Goal: Task Accomplishment & Management: Use online tool/utility

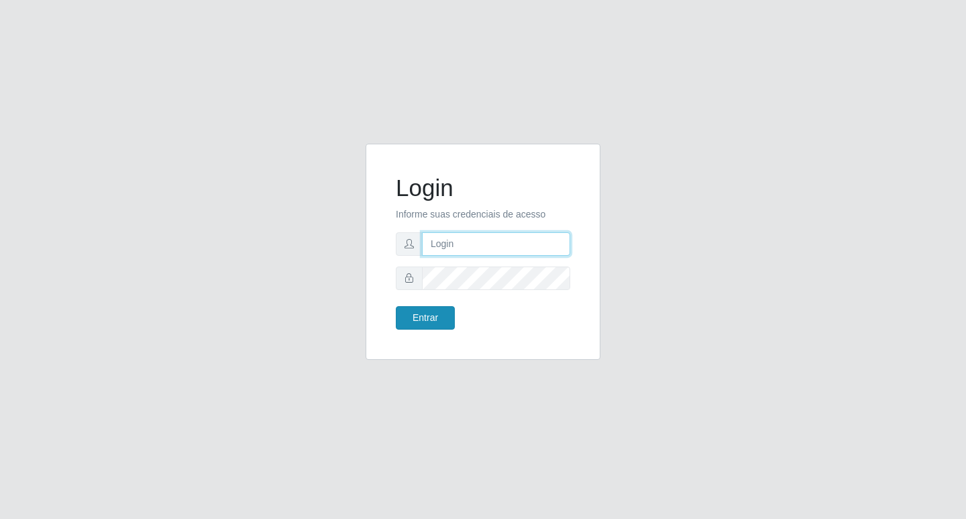
type input "[EMAIL_ADDRESS][DOMAIN_NAME]"
click at [442, 317] on button "Entrar" at bounding box center [425, 317] width 59 height 23
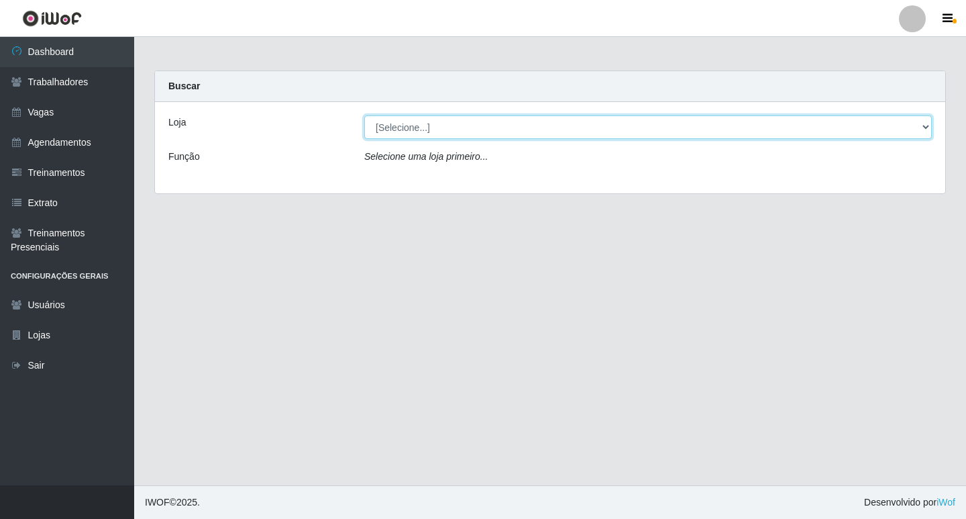
click at [478, 130] on select "[Selecione...] Super Popular" at bounding box center [648, 126] width 568 height 23
select select "537"
click at [364, 115] on select "[Selecione...] Super Popular" at bounding box center [648, 126] width 568 height 23
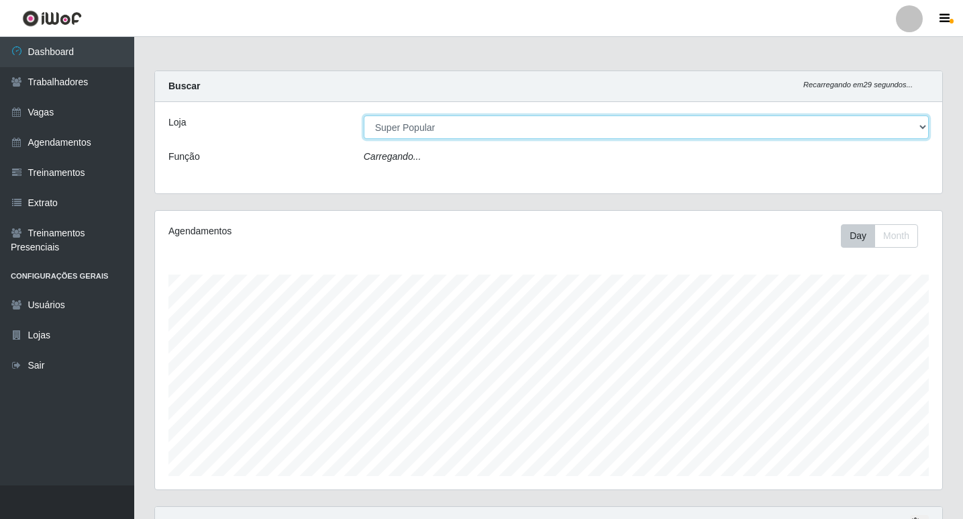
scroll to position [279, 787]
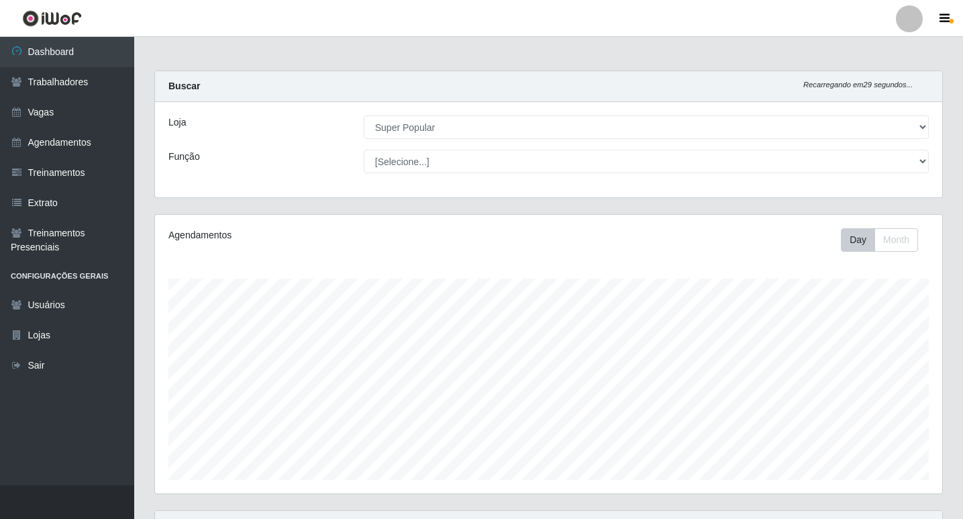
click at [430, 154] on select "[Selecione...] Repositor Repositor + Repositor ++" at bounding box center [646, 161] width 565 height 23
select select "24"
click at [364, 150] on select "[Selecione...] Repositor Repositor + Repositor ++" at bounding box center [646, 161] width 565 height 23
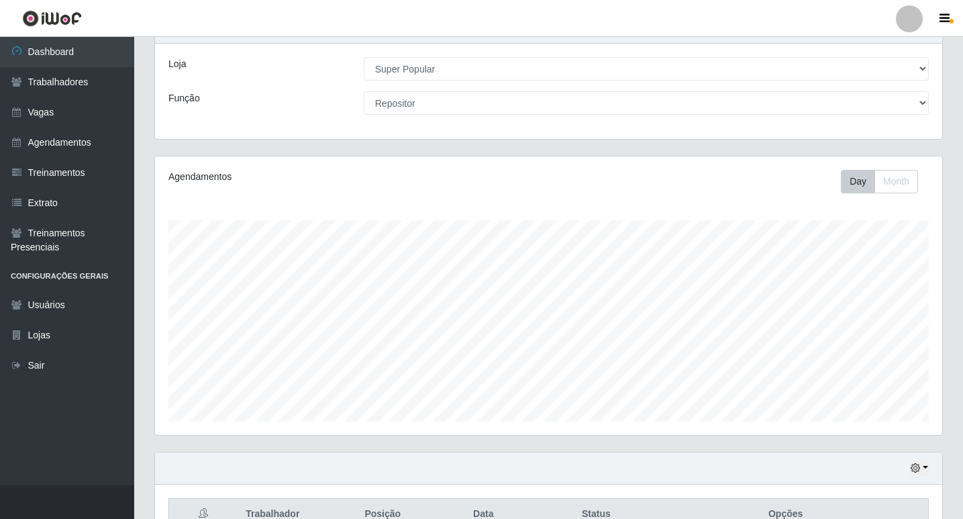
scroll to position [193, 0]
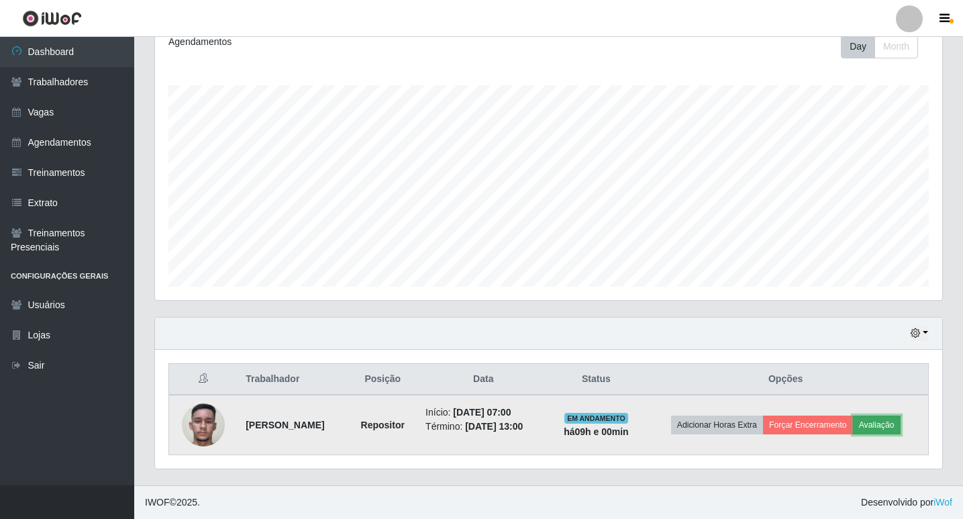
click at [893, 427] on button "Avaliação" at bounding box center [877, 424] width 48 height 19
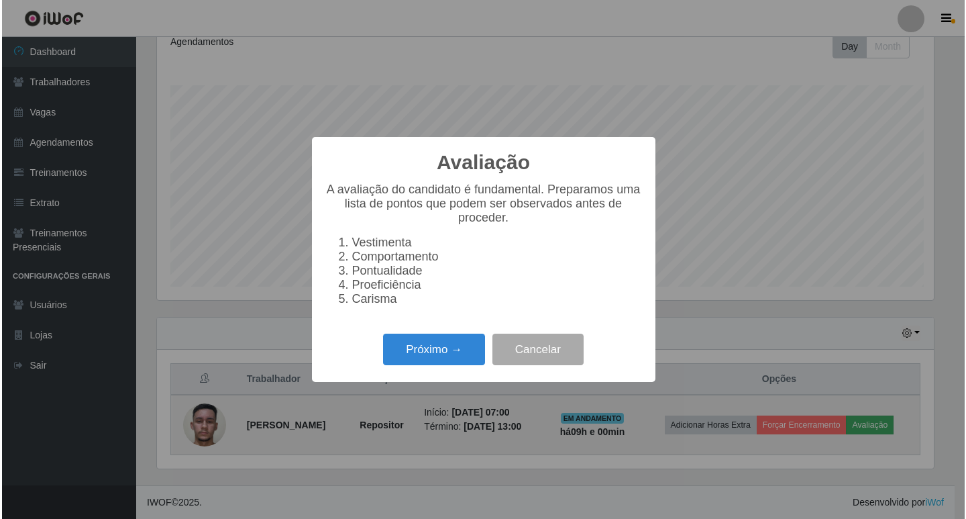
scroll to position [279, 780]
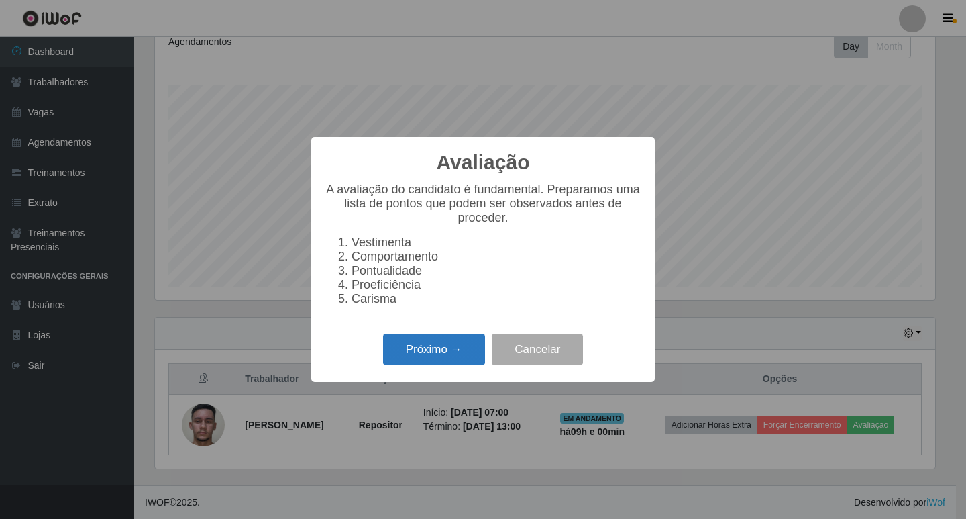
click at [409, 360] on button "Próximo →" at bounding box center [434, 350] width 102 height 32
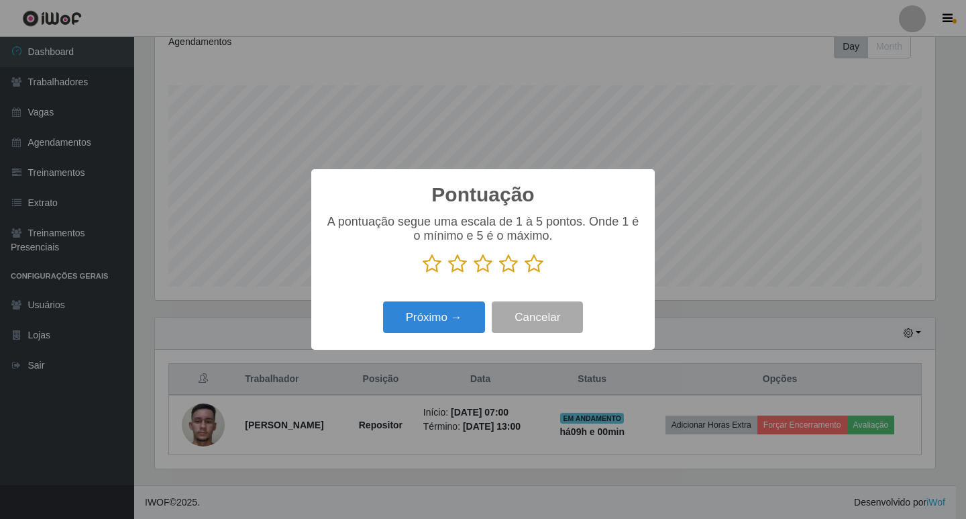
scroll to position [670820, 670318]
click at [506, 262] on icon at bounding box center [508, 264] width 19 height 20
click at [499, 274] on input "radio" at bounding box center [499, 274] width 0 height 0
click at [472, 312] on button "Próximo →" at bounding box center [434, 317] width 102 height 32
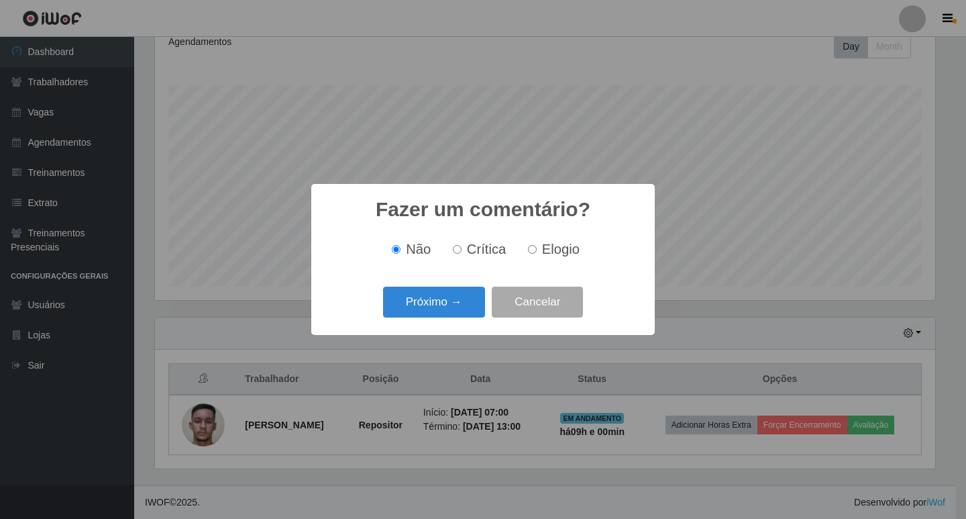
click at [487, 252] on span "Crítica" at bounding box center [487, 249] width 40 height 15
click at [462, 252] on input "Crítica" at bounding box center [457, 249] width 9 height 9
radio input "true"
click at [451, 305] on button "Próximo →" at bounding box center [434, 303] width 102 height 32
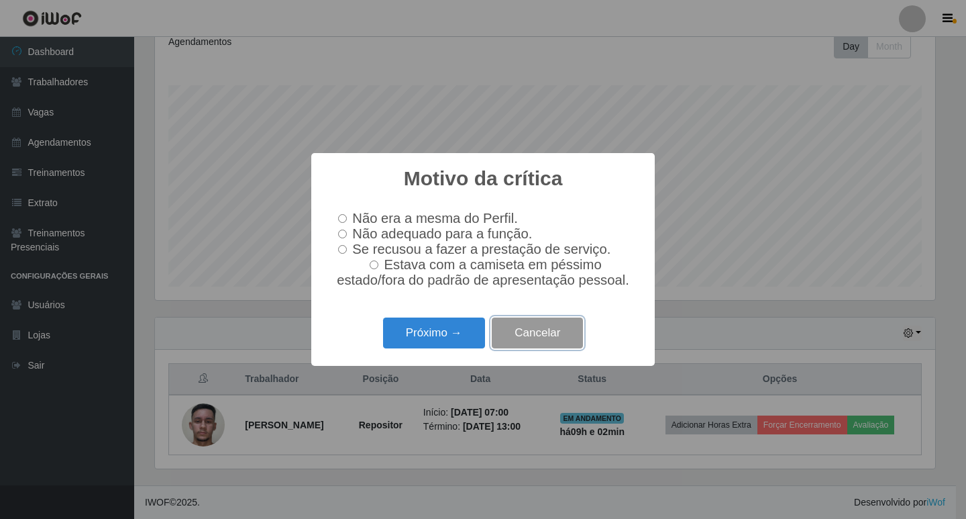
click at [544, 336] on button "Cancelar" at bounding box center [537, 333] width 91 height 32
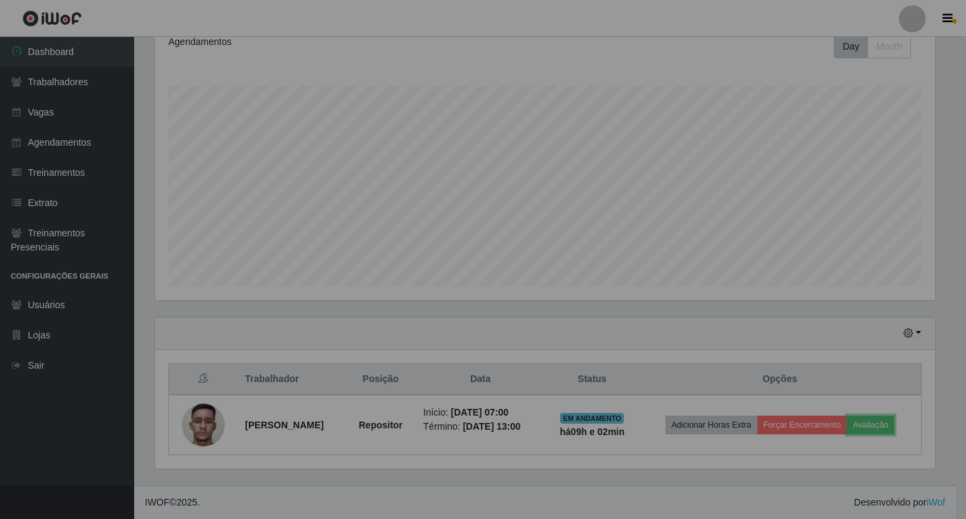
scroll to position [279, 787]
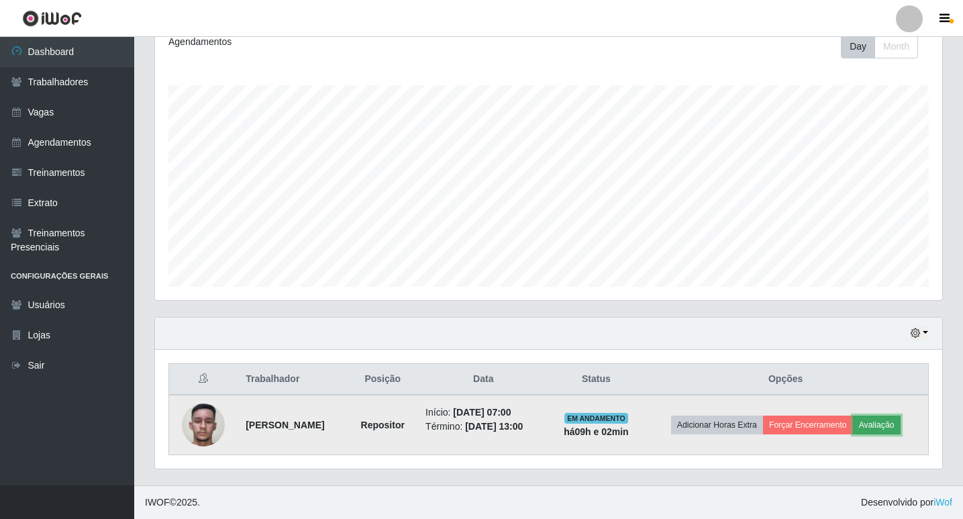
click at [890, 419] on button "Avaliação" at bounding box center [877, 424] width 48 height 19
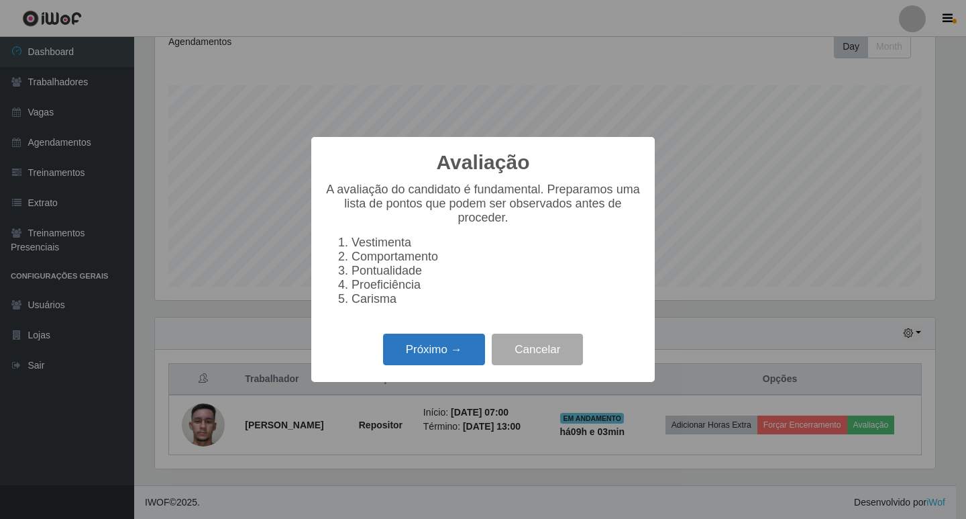
click at [448, 353] on button "Próximo →" at bounding box center [434, 350] width 102 height 32
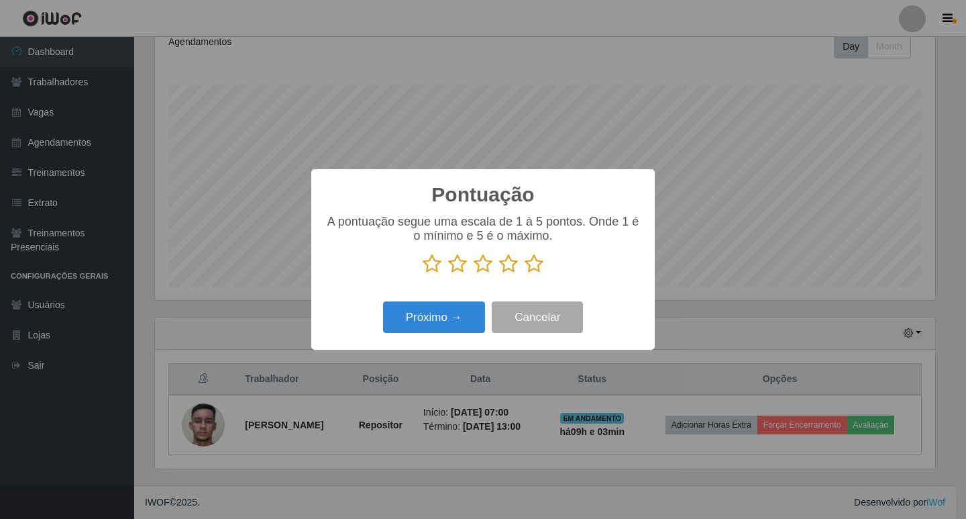
scroll to position [670820, 670318]
click at [505, 266] on icon at bounding box center [508, 264] width 19 height 20
click at [499, 274] on input "radio" at bounding box center [499, 274] width 0 height 0
click at [460, 315] on button "Próximo →" at bounding box center [434, 317] width 102 height 32
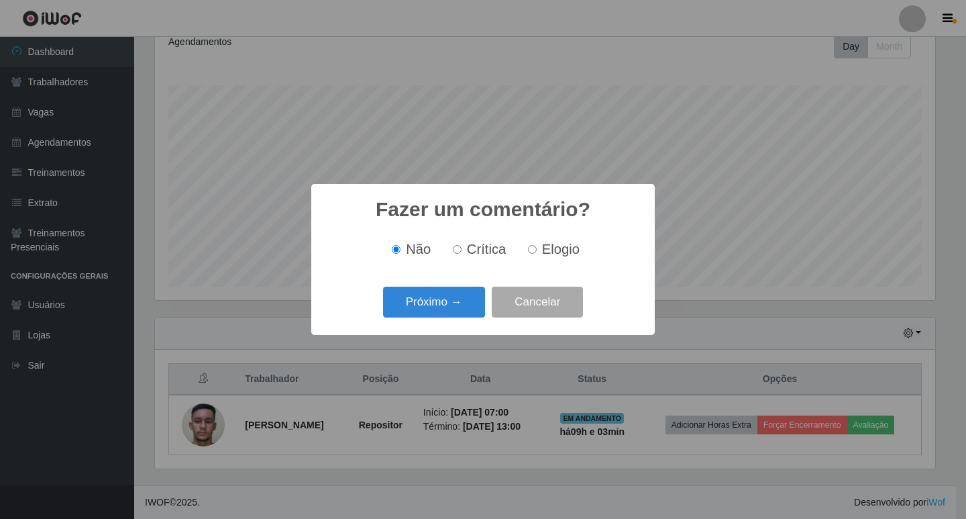
click at [481, 251] on span "Crítica" at bounding box center [487, 249] width 40 height 15
click at [462, 251] on input "Crítica" at bounding box center [457, 249] width 9 height 9
radio input "true"
click at [568, 251] on span "Elogio" at bounding box center [561, 249] width 38 height 15
click at [537, 251] on input "Elogio" at bounding box center [532, 249] width 9 height 9
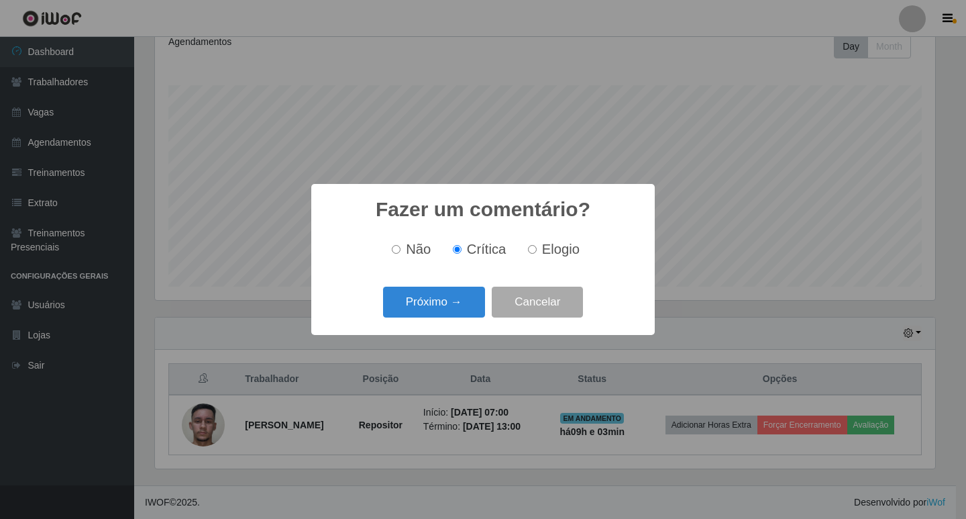
radio input "true"
click at [462, 301] on button "Próximo →" at bounding box center [434, 303] width 102 height 32
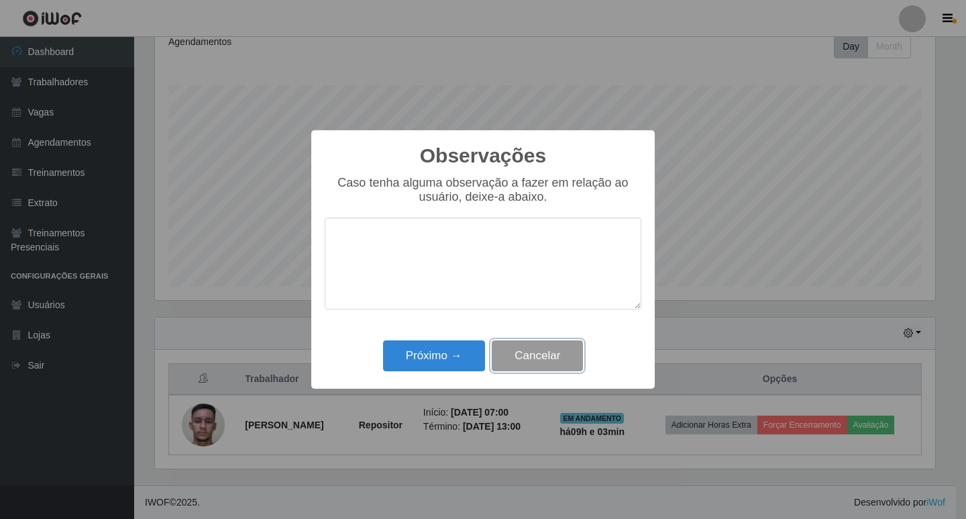
drag, startPoint x: 515, startPoint y: 347, endPoint x: 514, endPoint y: 355, distance: 8.1
click at [514, 355] on button "Cancelar" at bounding box center [537, 356] width 91 height 32
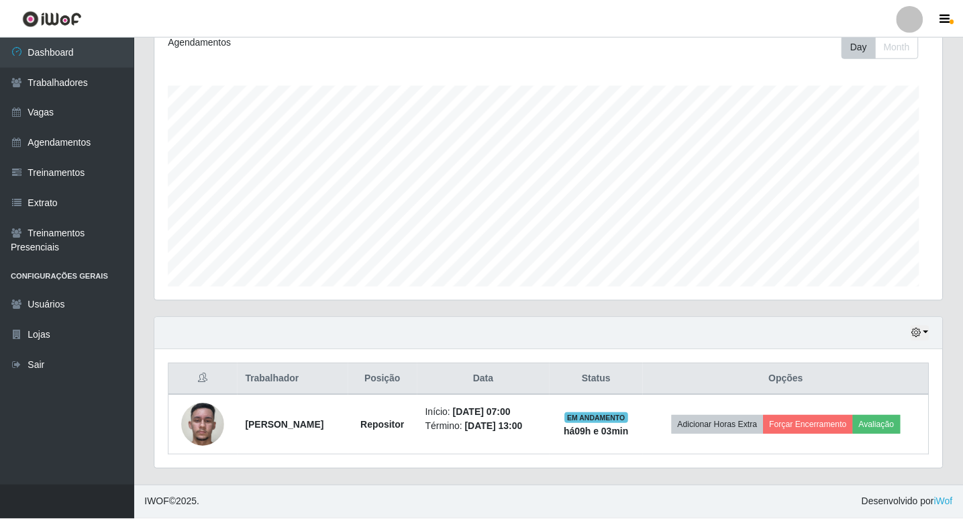
scroll to position [279, 787]
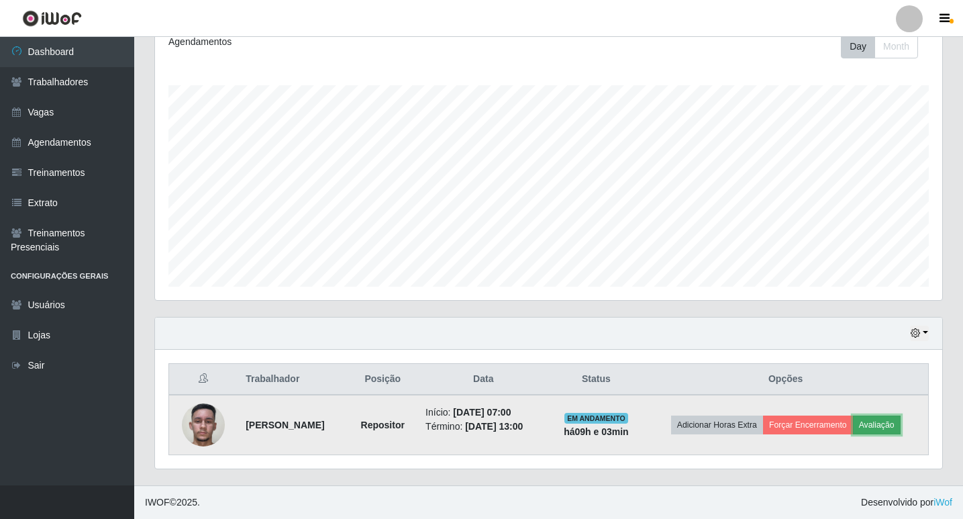
click at [891, 420] on button "Avaliação" at bounding box center [877, 424] width 48 height 19
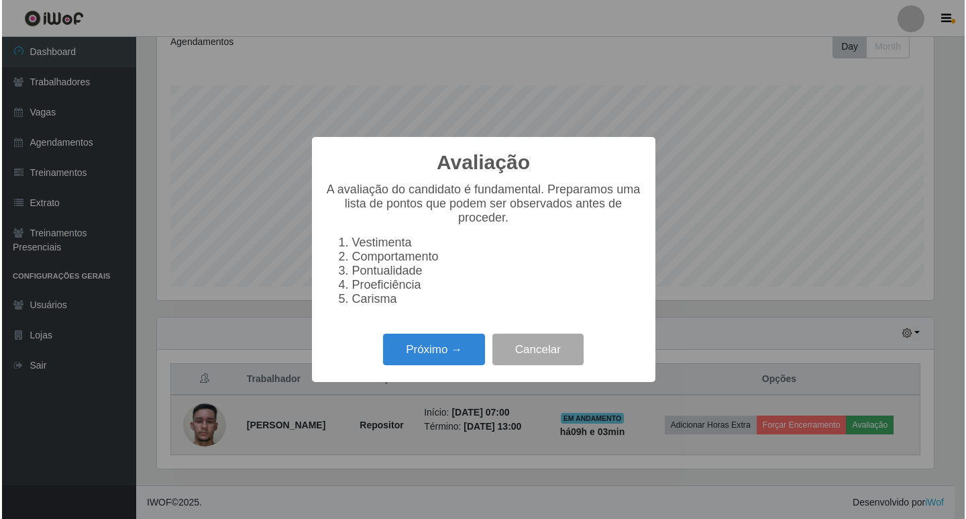
scroll to position [279, 780]
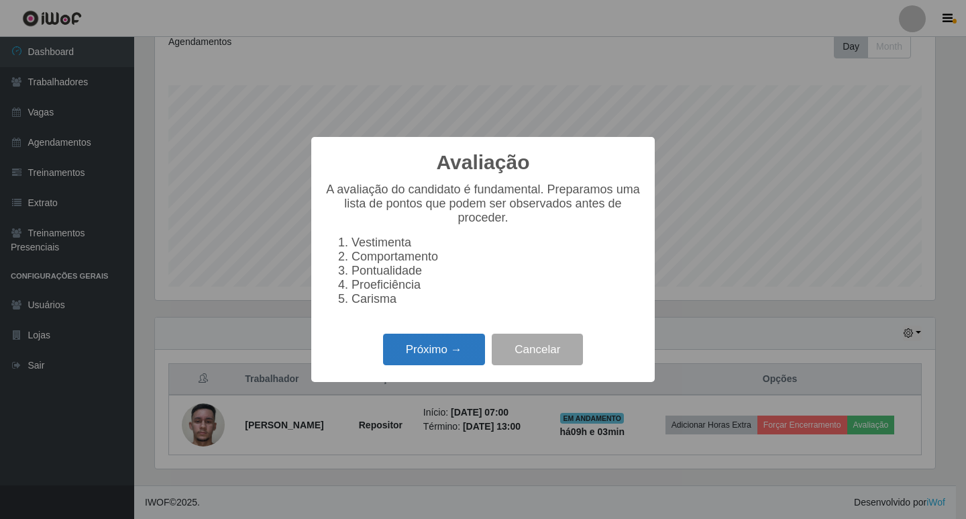
click at [447, 350] on button "Próximo →" at bounding box center [434, 350] width 102 height 32
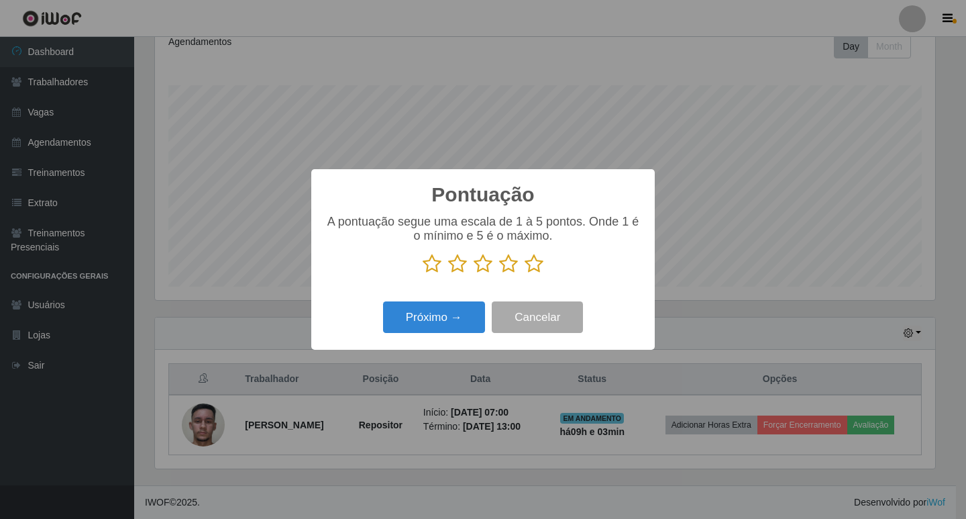
click at [509, 267] on icon at bounding box center [508, 264] width 19 height 20
click at [499, 274] on input "radio" at bounding box center [499, 274] width 0 height 0
click at [436, 325] on button "Próximo →" at bounding box center [434, 317] width 102 height 32
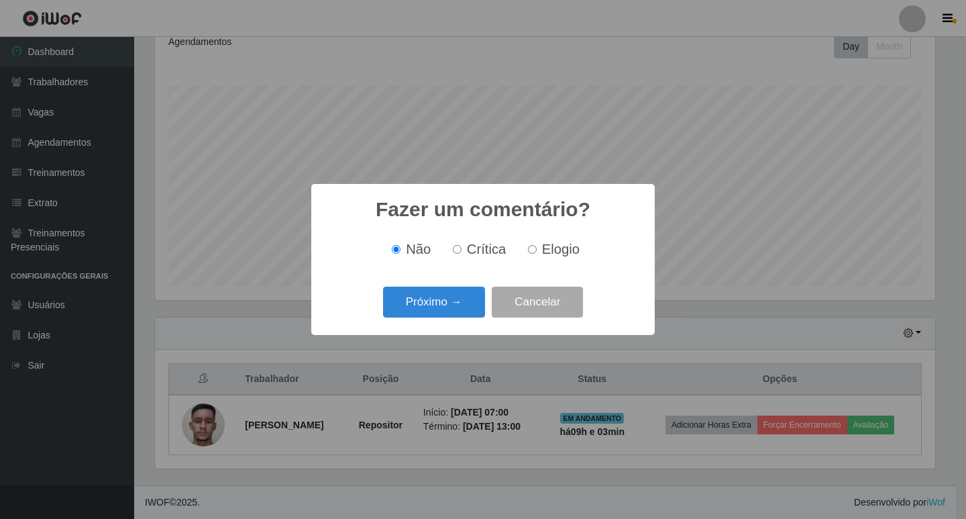
click at [476, 256] on span "Crítica" at bounding box center [487, 249] width 40 height 15
click at [462, 254] on input "Crítica" at bounding box center [457, 249] width 9 height 9
radio input "true"
click at [439, 299] on button "Próximo →" at bounding box center [434, 303] width 102 height 32
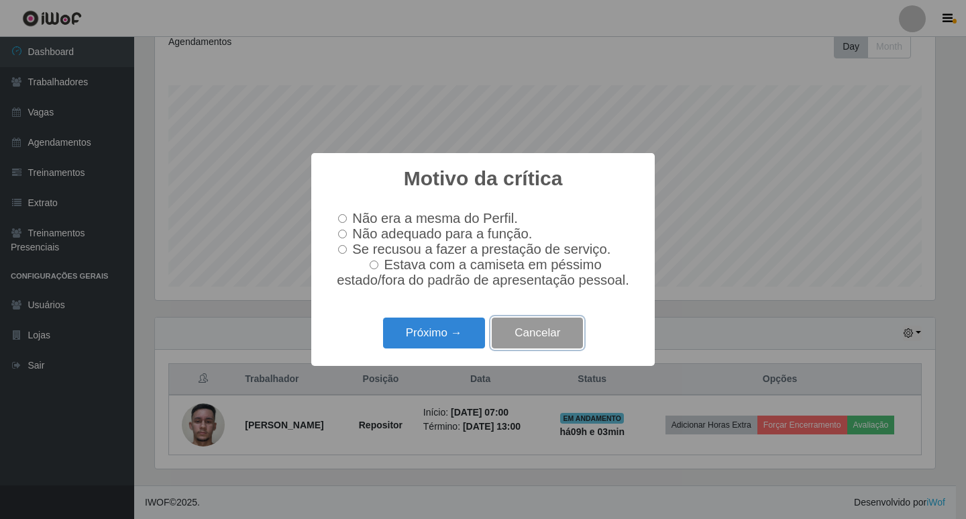
click at [519, 344] on button "Cancelar" at bounding box center [537, 333] width 91 height 32
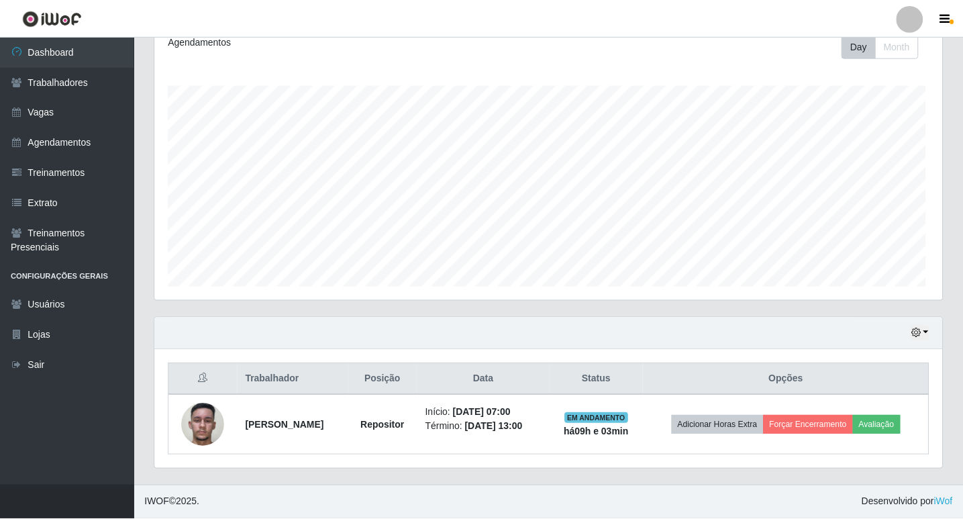
scroll to position [279, 787]
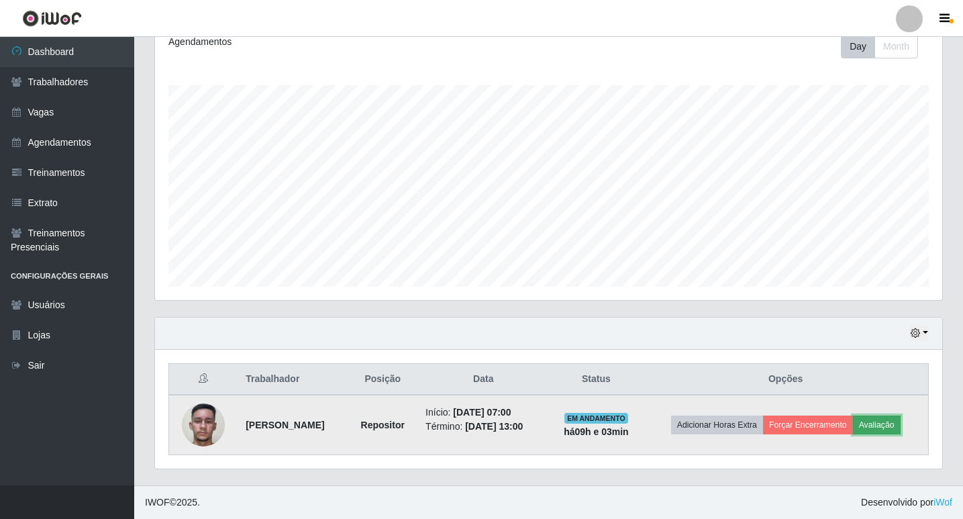
click at [882, 424] on button "Avaliação" at bounding box center [877, 424] width 48 height 19
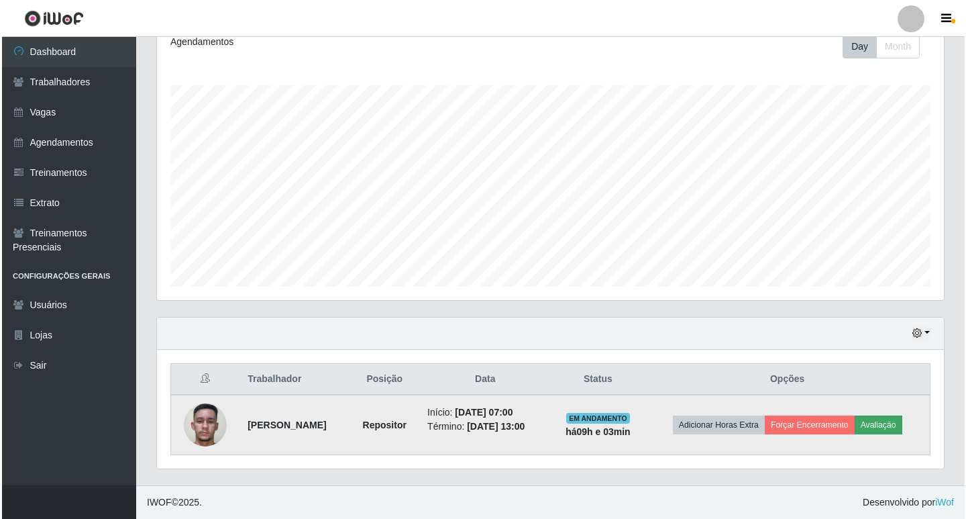
scroll to position [279, 780]
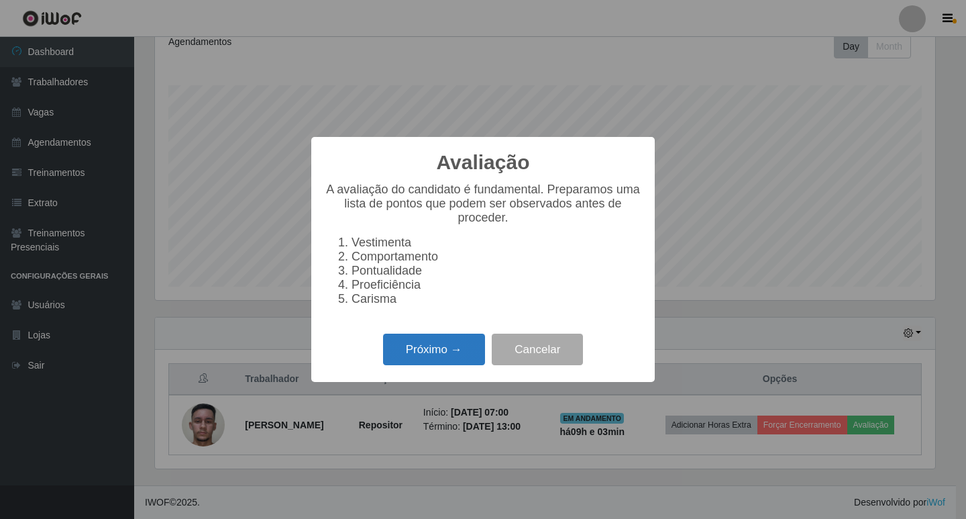
click at [445, 364] on button "Próximo →" at bounding box center [434, 350] width 102 height 32
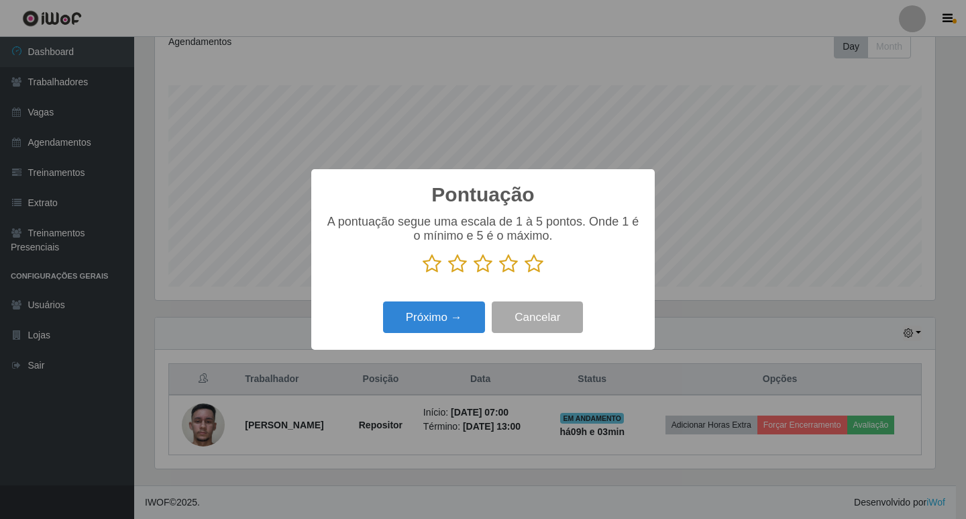
scroll to position [670820, 670318]
click at [505, 262] on icon at bounding box center [508, 264] width 19 height 20
click at [499, 274] on input "radio" at bounding box center [499, 274] width 0 height 0
click at [446, 325] on button "Próximo →" at bounding box center [434, 317] width 102 height 32
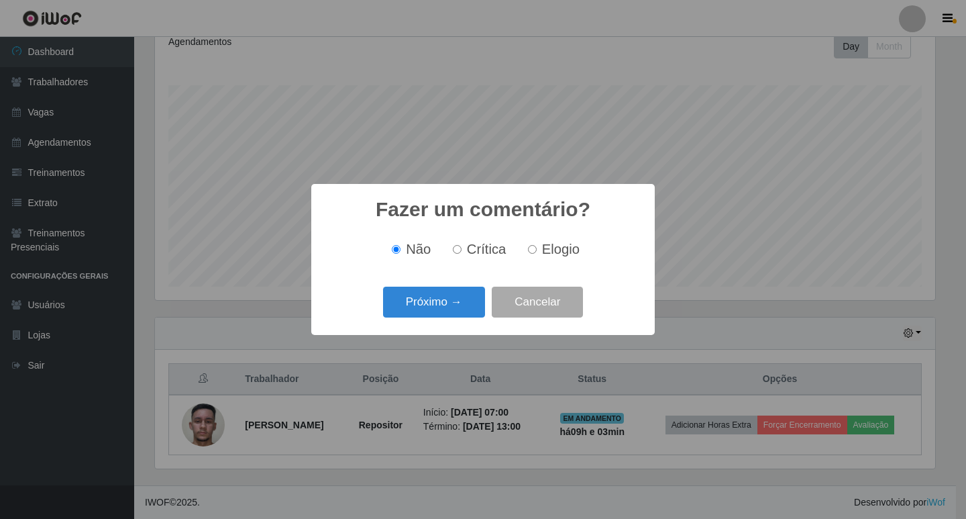
drag, startPoint x: 560, startPoint y: 250, endPoint x: 489, endPoint y: 274, distance: 74.5
click at [561, 250] on span "Elogio" at bounding box center [561, 249] width 38 height 15
click at [537, 250] on input "Elogio" at bounding box center [532, 249] width 9 height 9
radio input "true"
click at [441, 301] on button "Próximo →" at bounding box center [434, 303] width 102 height 32
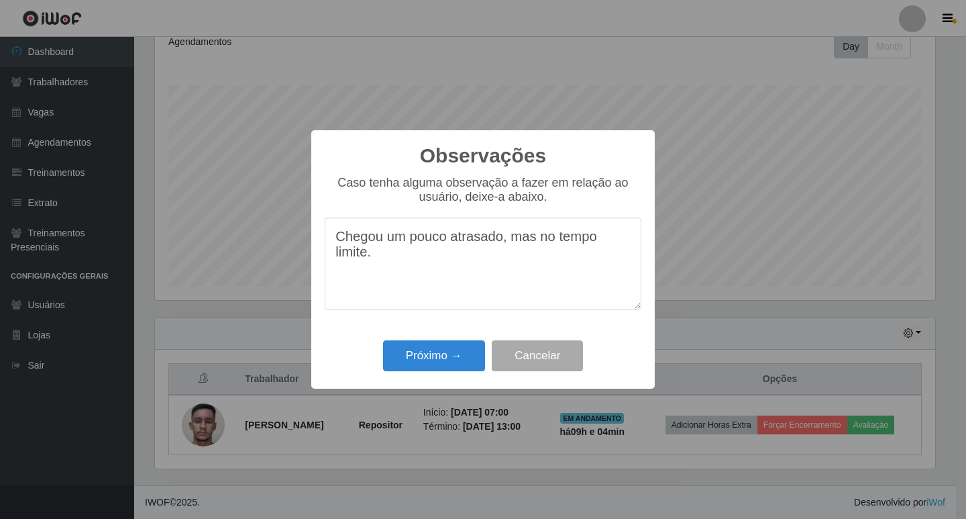
click at [378, 289] on textarea "Chegou um pouco atrasado, mas no tempo limite." at bounding box center [483, 263] width 317 height 92
click at [451, 244] on textarea "Chegou um pouco atrasado, mas no tempo limite. Já tem experiência na função , s…" at bounding box center [483, 263] width 317 height 92
click at [466, 280] on textarea "Chegou atrasado, mas no tempo limite. Já tem experiência na função , só um pouc…" at bounding box center [483, 263] width 317 height 92
click at [603, 267] on textarea "Chegou atrasado, mas no tempo limite. Já tem experiência na função , só um pouc…" at bounding box center [483, 263] width 317 height 92
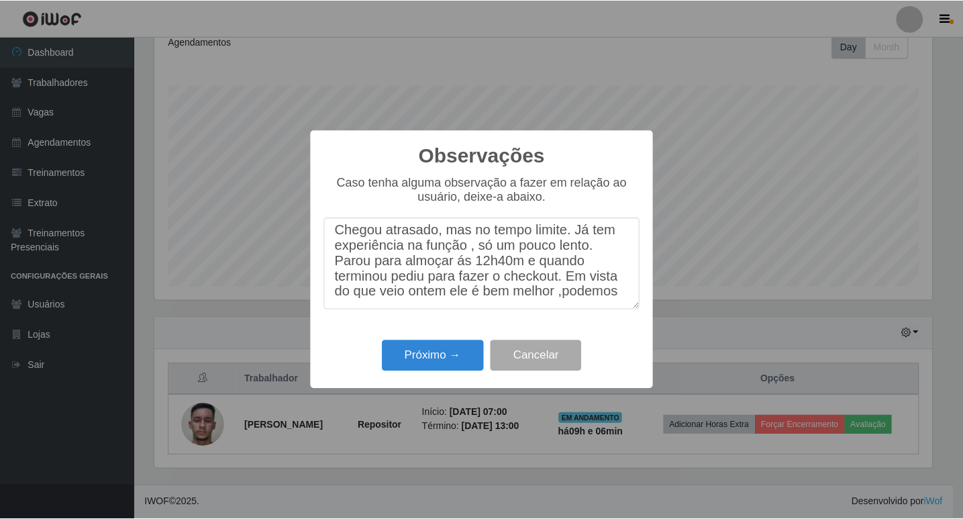
scroll to position [29, 0]
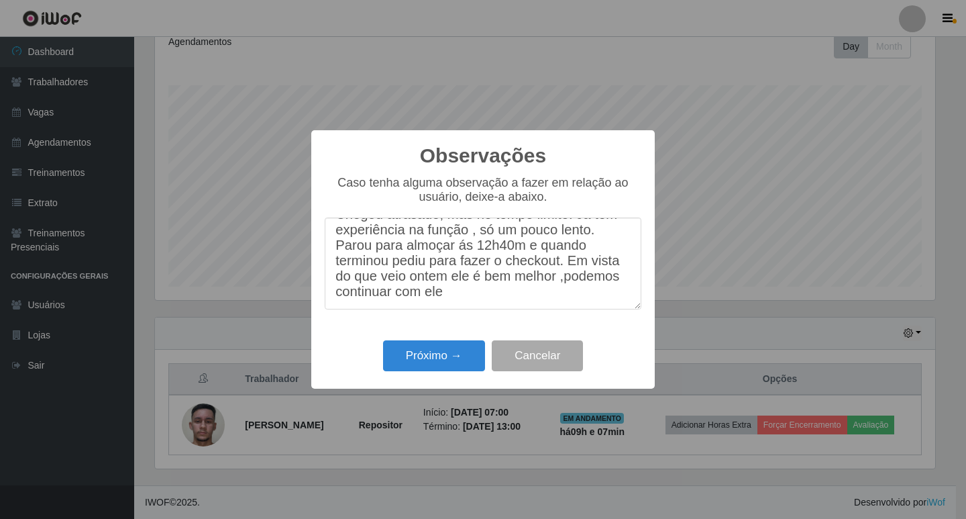
click at [587, 293] on textarea "Chegou atrasado, mas no tempo limite. Já tem experiência na função , só um pouc…" at bounding box center [483, 263] width 317 height 92
click at [552, 268] on textarea "Chegou atrasado, mas no tempo limite. Já tem experiência na função , só um pouc…" at bounding box center [483, 263] width 317 height 92
drag, startPoint x: 548, startPoint y: 268, endPoint x: 581, endPoint y: 303, distance: 47.5
click at [581, 304] on textarea "Chegou atrasado, mas no tempo limite. Já tem experiência na função , só um pouc…" at bounding box center [483, 263] width 317 height 92
click at [546, 303] on textarea "Chegou atrasado, mas no tempo limite. Já tem experiência na função , só um pouc…" at bounding box center [483, 263] width 317 height 92
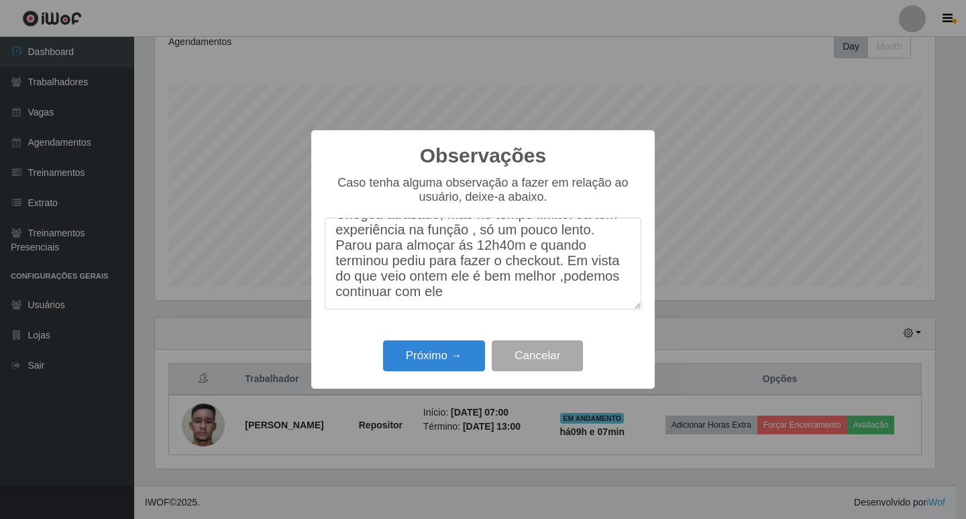
click at [598, 271] on textarea "Chegou atrasado, mas no tempo limite. Já tem experiência na função , só um pouc…" at bounding box center [483, 263] width 317 height 92
click at [585, 269] on textarea "Chegou atrasado, mas no tempo limite. Já tem experiência na função , só um pouc…" at bounding box center [483, 263] width 317 height 92
click at [565, 286] on textarea "Chegou atrasado, mas no tempo limite. Já tem experiência na função , só um pouc…" at bounding box center [483, 263] width 317 height 92
type textarea "Chegou atrasado, mas no tempo limite. Já tem experiência na função , só um pouc…"
click at [458, 365] on button "Próximo →" at bounding box center [434, 356] width 102 height 32
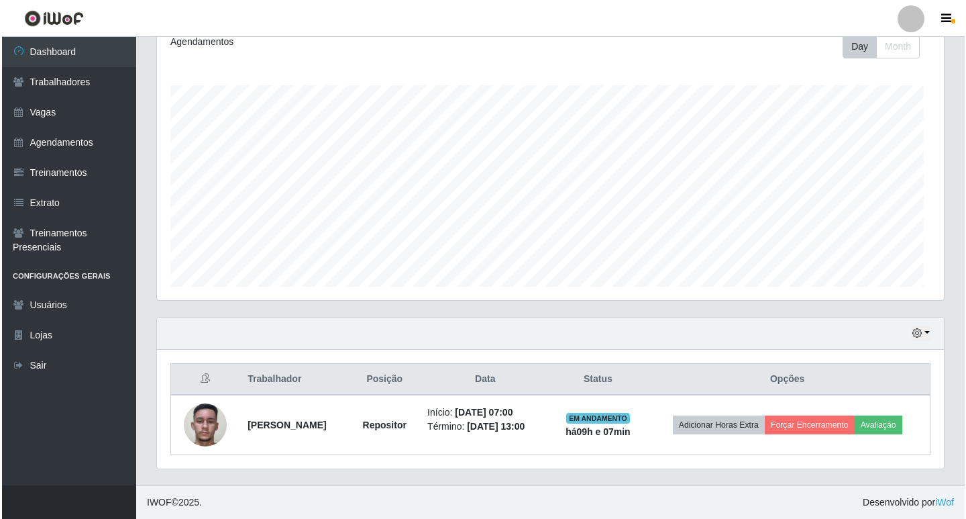
scroll to position [279, 787]
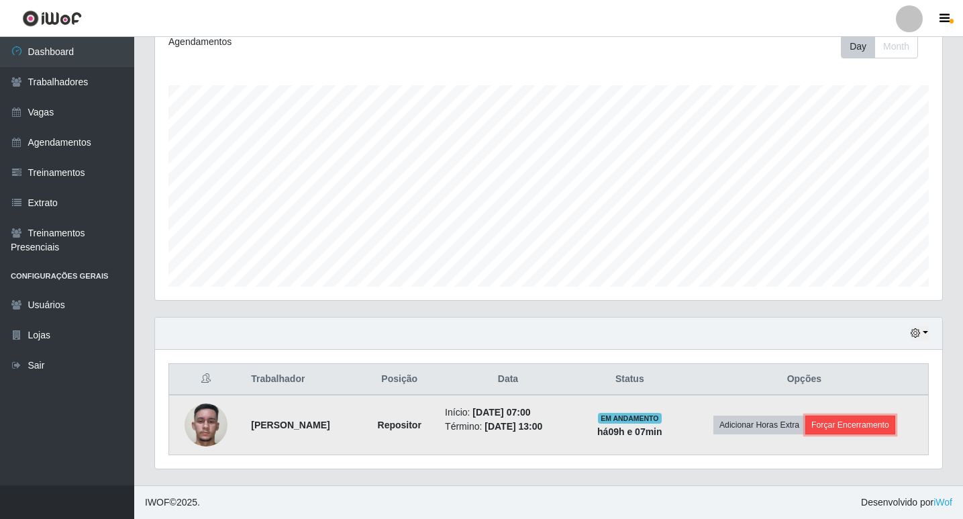
click at [885, 420] on button "Forçar Encerramento" at bounding box center [850, 424] width 90 height 19
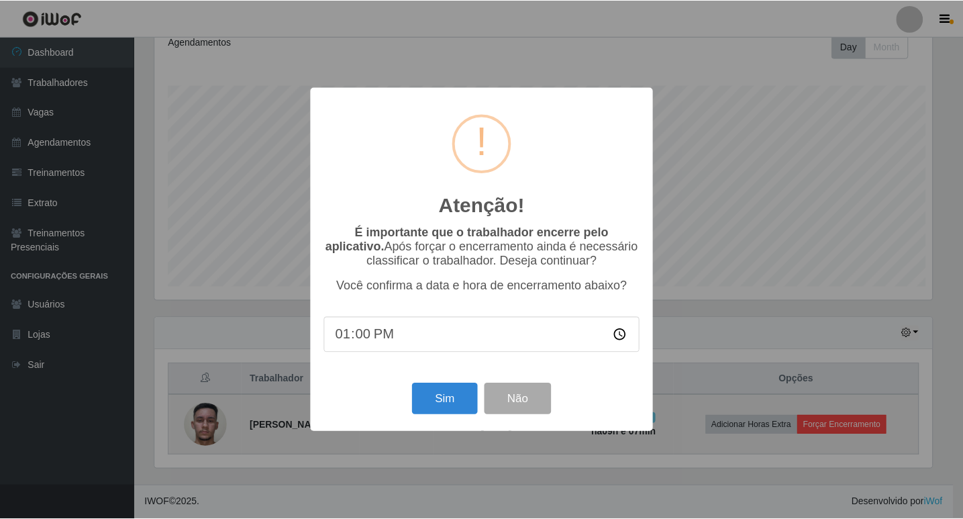
scroll to position [279, 780]
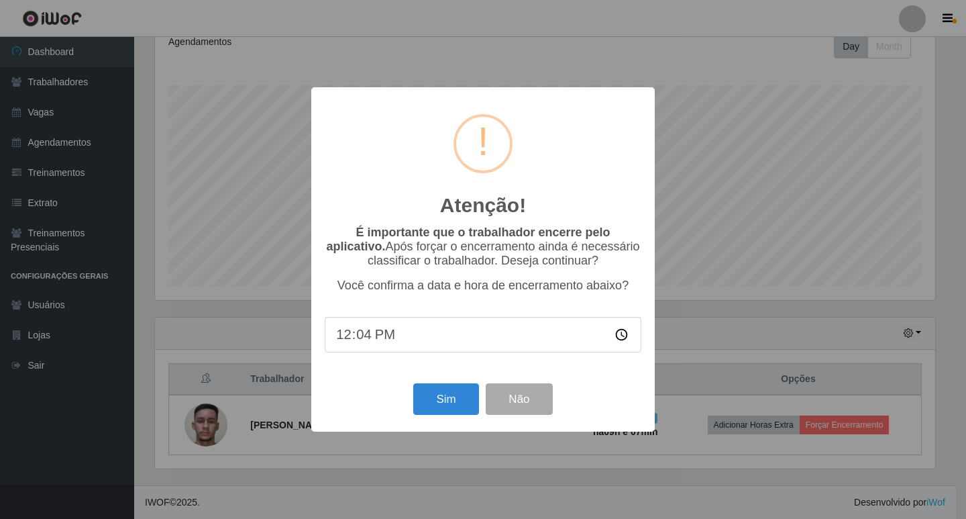
type input "12:40"
click at [453, 397] on button "Sim" at bounding box center [445, 399] width 65 height 32
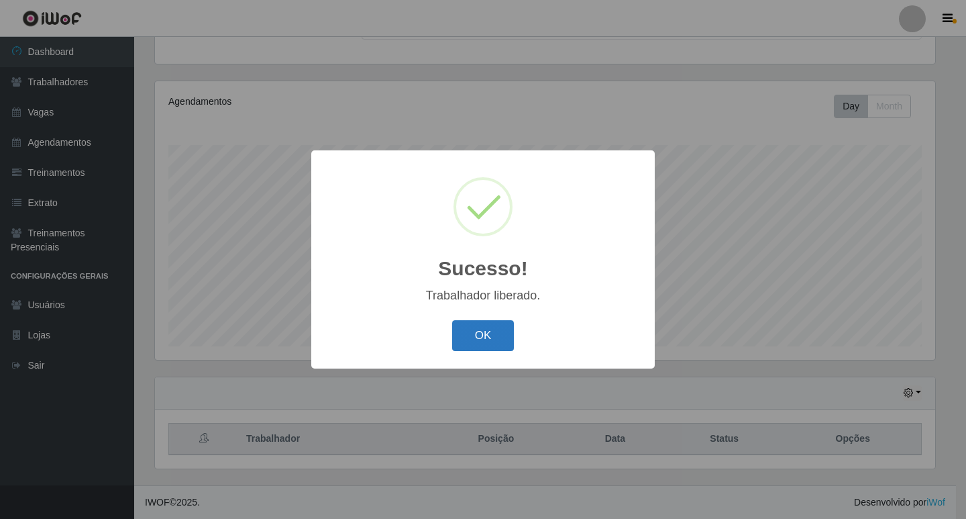
click at [485, 342] on button "OK" at bounding box center [483, 336] width 62 height 32
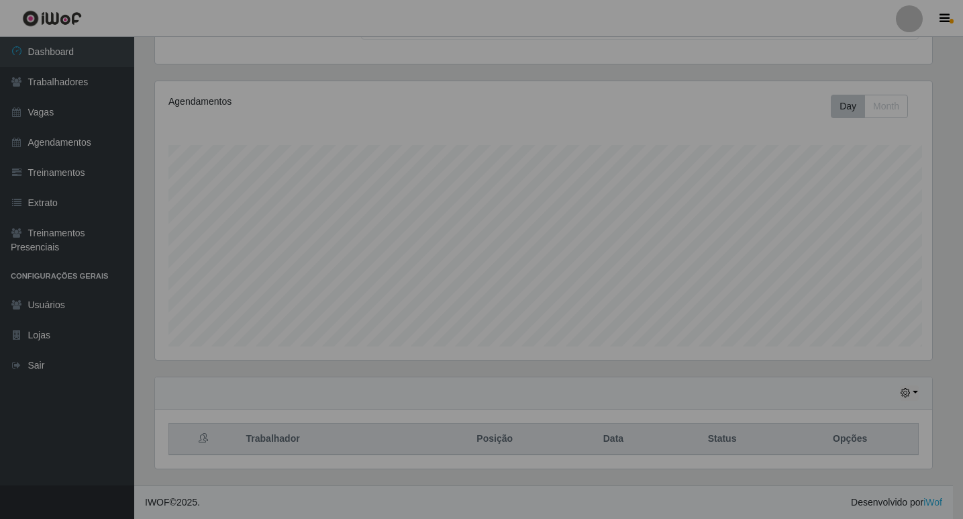
scroll to position [279, 787]
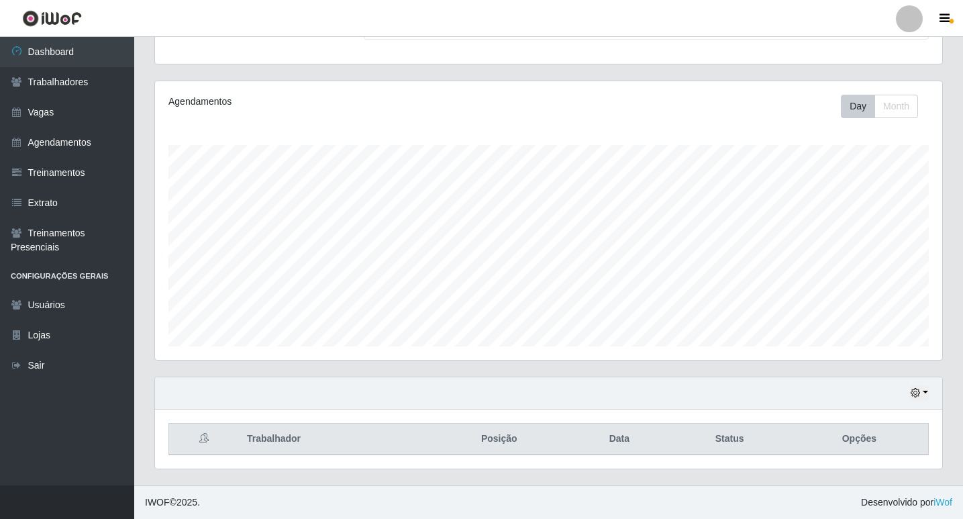
click at [907, 393] on div "Hoje 1 dia 3 dias 1 Semana Não encerrados" at bounding box center [548, 393] width 787 height 32
click at [919, 393] on icon "button" at bounding box center [915, 392] width 9 height 9
click at [876, 338] on button "1 Semana" at bounding box center [875, 343] width 106 height 28
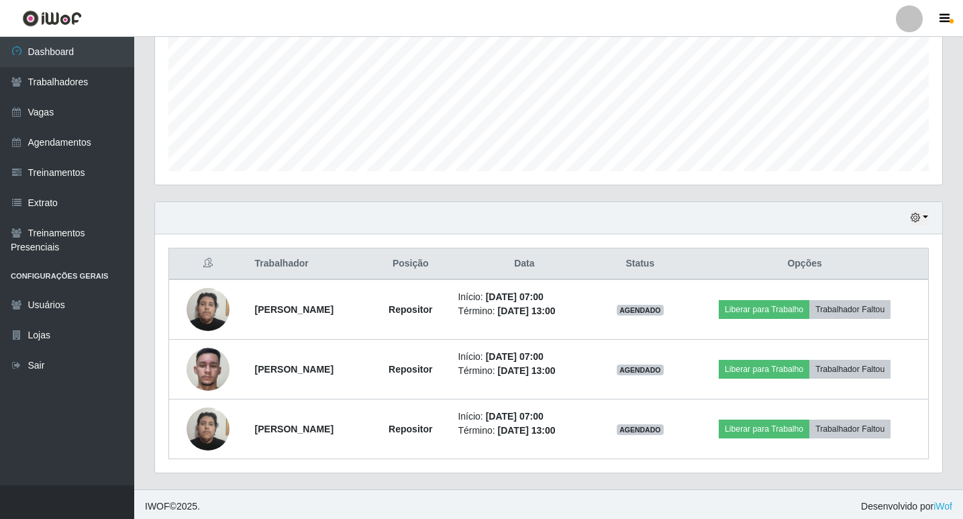
scroll to position [313, 0]
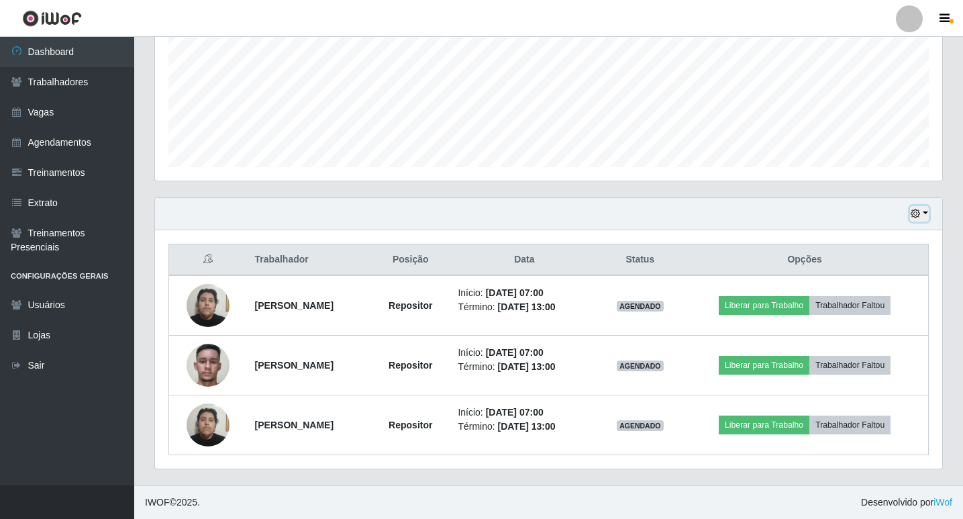
click at [915, 218] on icon "button" at bounding box center [915, 213] width 9 height 9
click at [663, 246] on th "Status" at bounding box center [640, 260] width 83 height 32
click at [915, 216] on icon "button" at bounding box center [915, 213] width 9 height 9
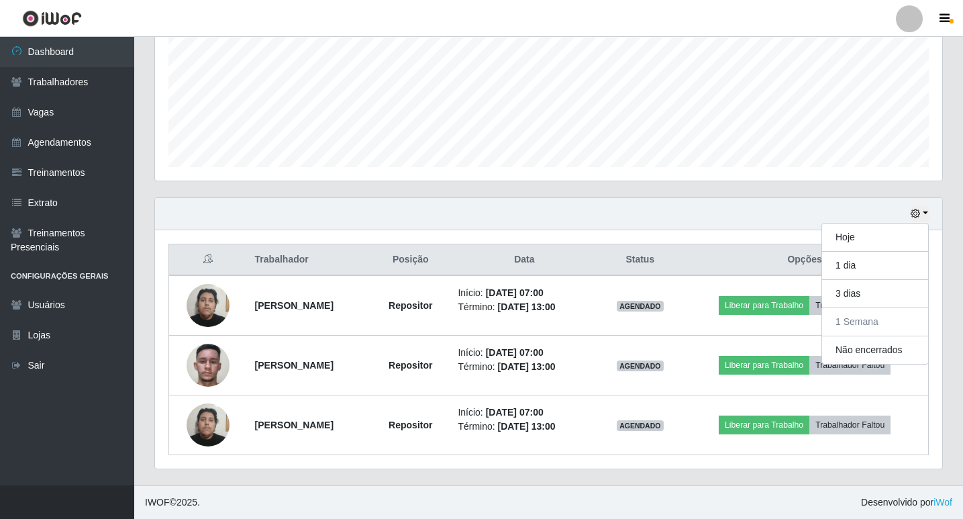
click at [740, 217] on div "Hoje 1 dia 3 dias 1 Semana Não encerrados" at bounding box center [548, 214] width 787 height 32
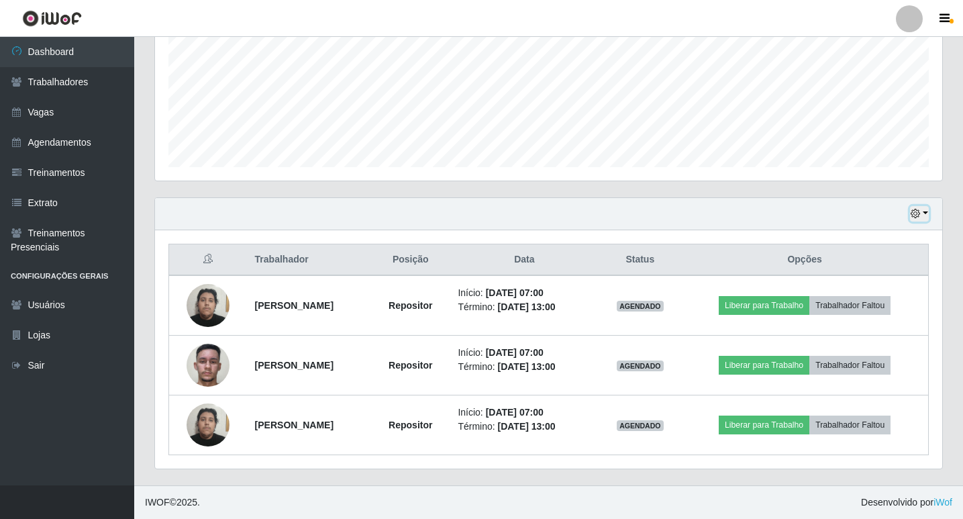
click at [919, 211] on icon "button" at bounding box center [915, 213] width 9 height 9
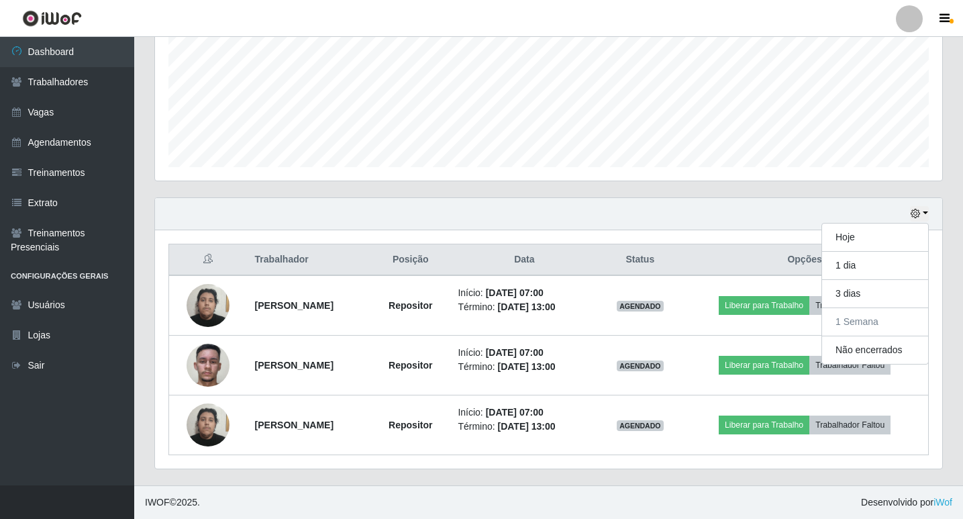
click at [748, 227] on div "Hoje 1 dia 3 dias 1 Semana Não encerrados" at bounding box center [548, 214] width 787 height 32
